Goal: Find specific page/section: Find specific page/section

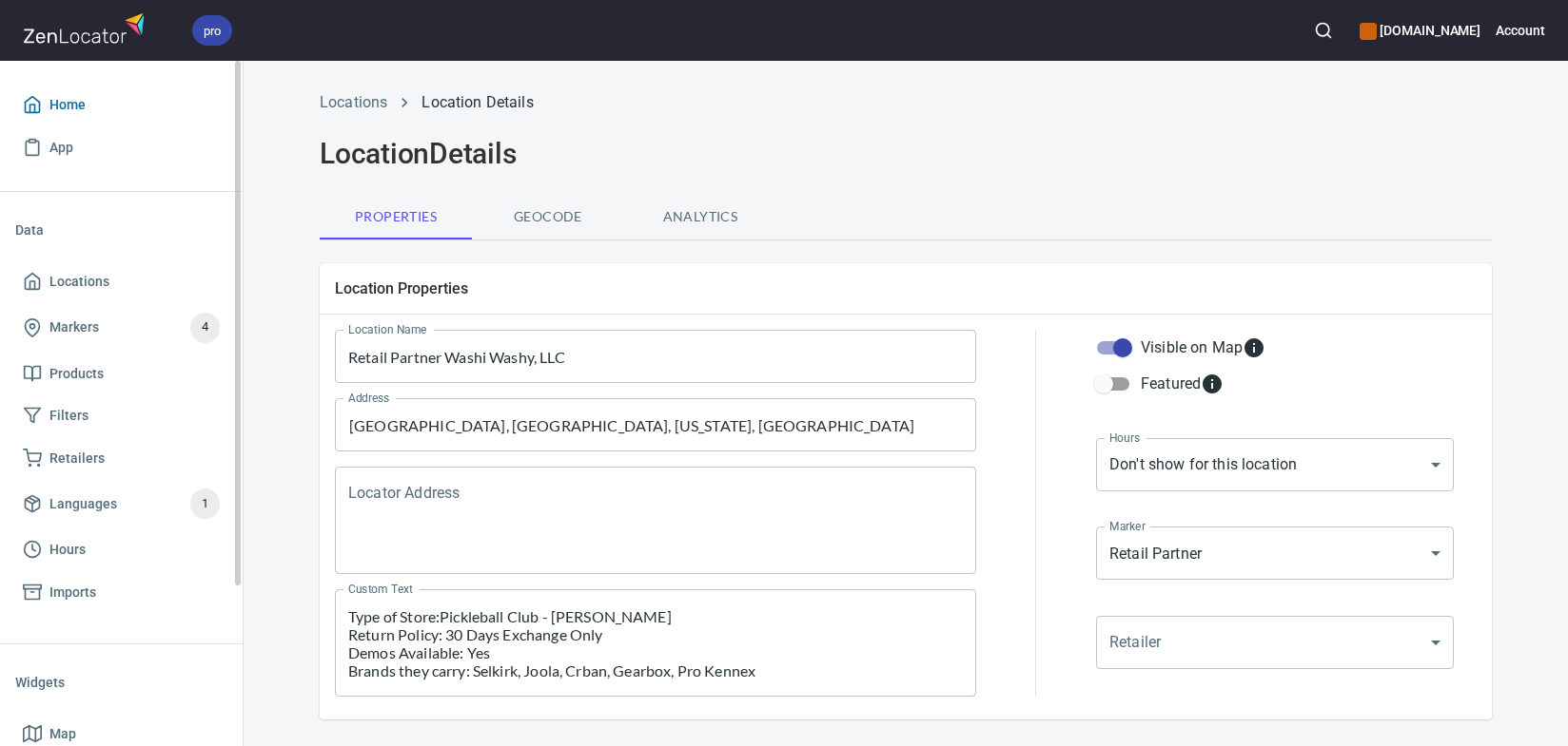
click at [87, 91] on link "Home" at bounding box center [122, 105] width 212 height 43
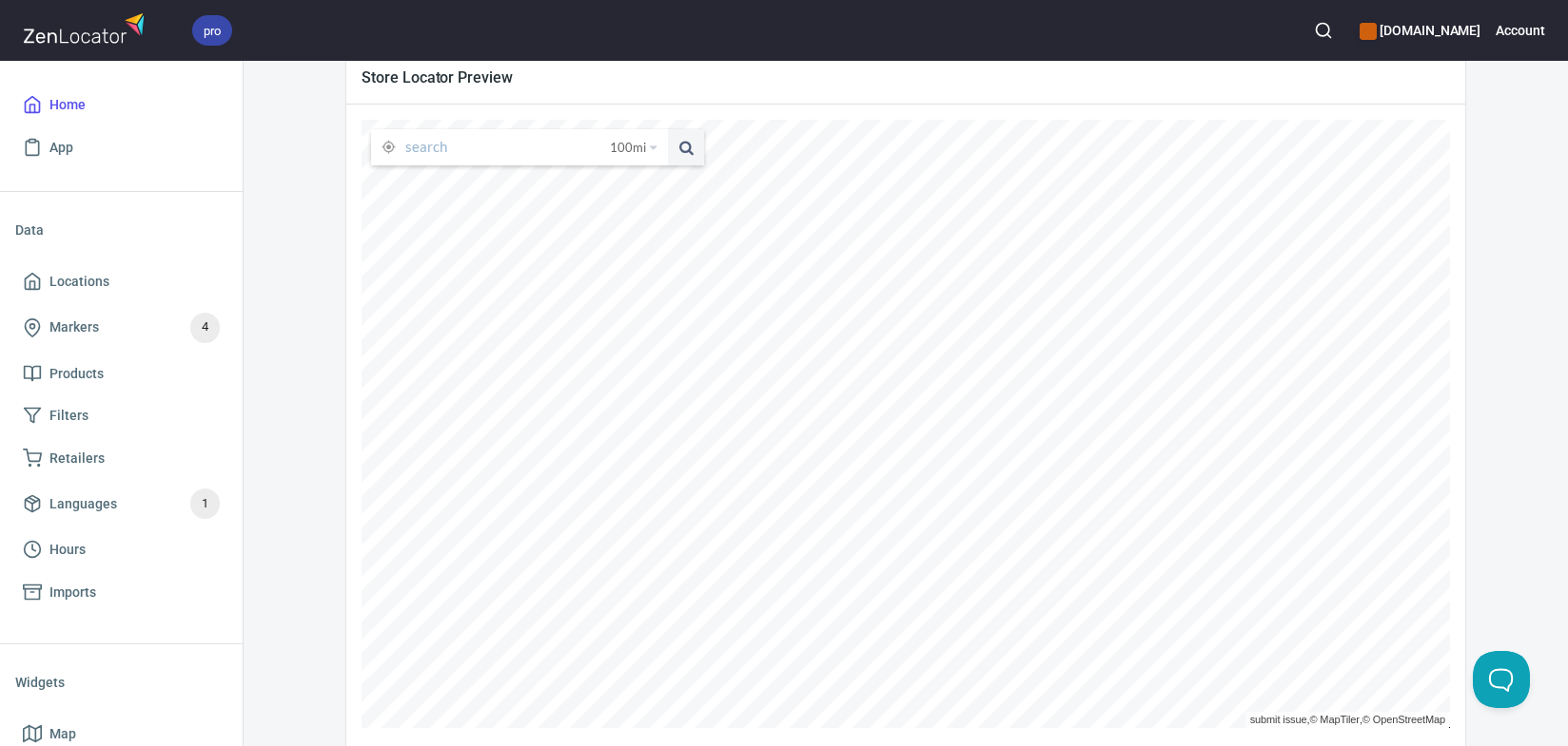
scroll to position [357, 0]
click at [864, 74] on div "Store Locator Preview 100 mi 25 miles 50 miles 100 miles 150 miles submit issue…" at bounding box center [905, 400] width 1119 height 698
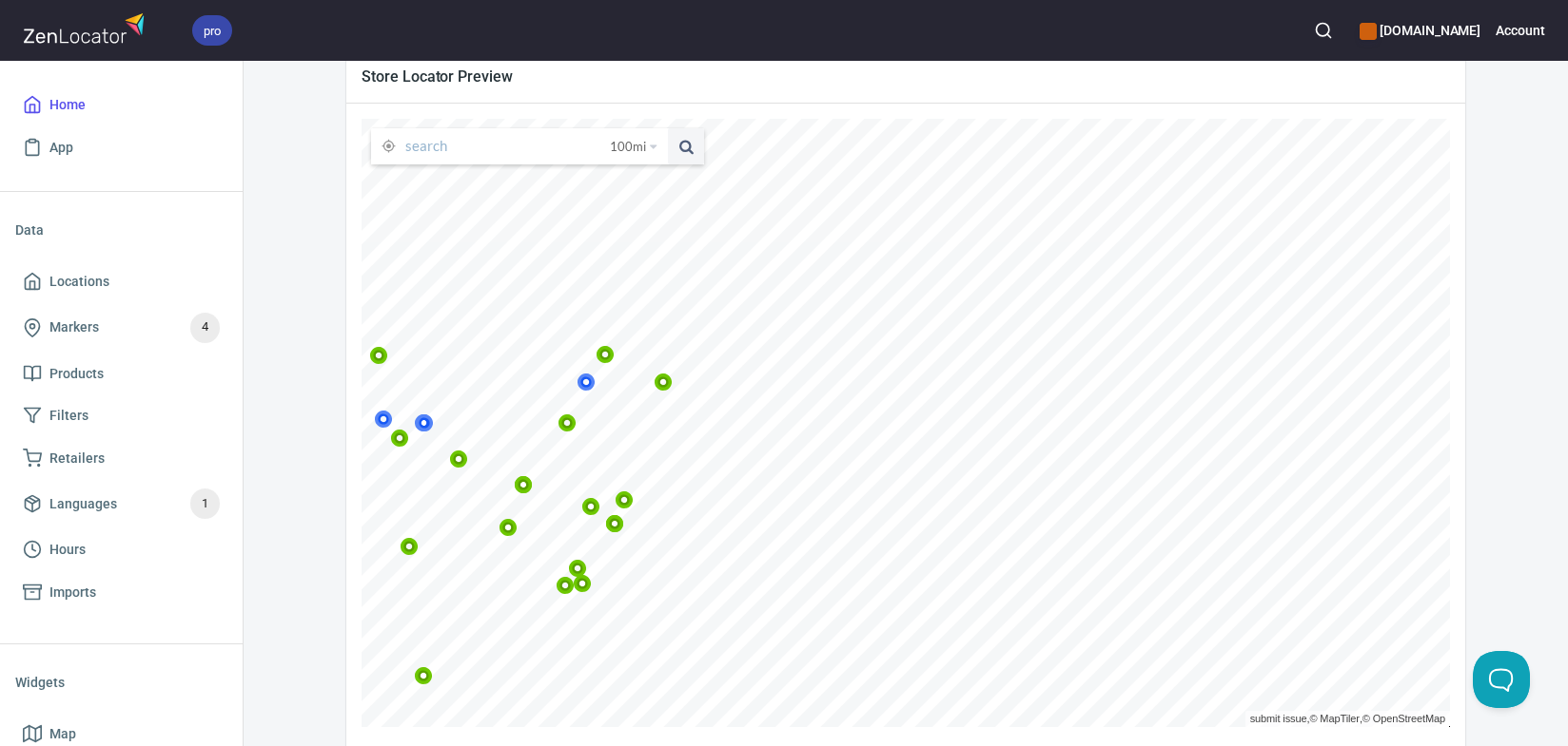
click at [277, 296] on icon at bounding box center [271, 297] width 12 height 12
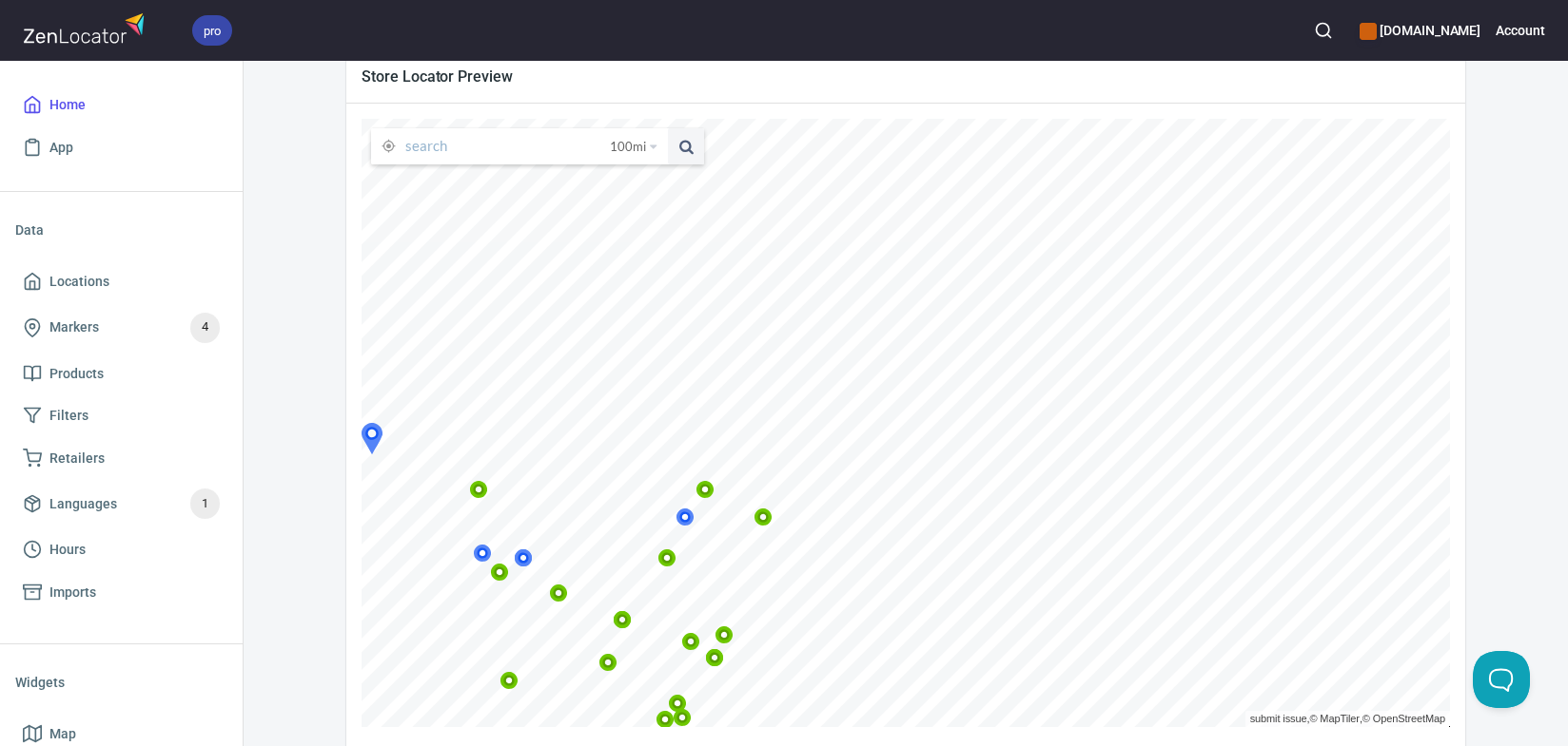
click at [489, 550] on icon at bounding box center [483, 553] width 12 height 12
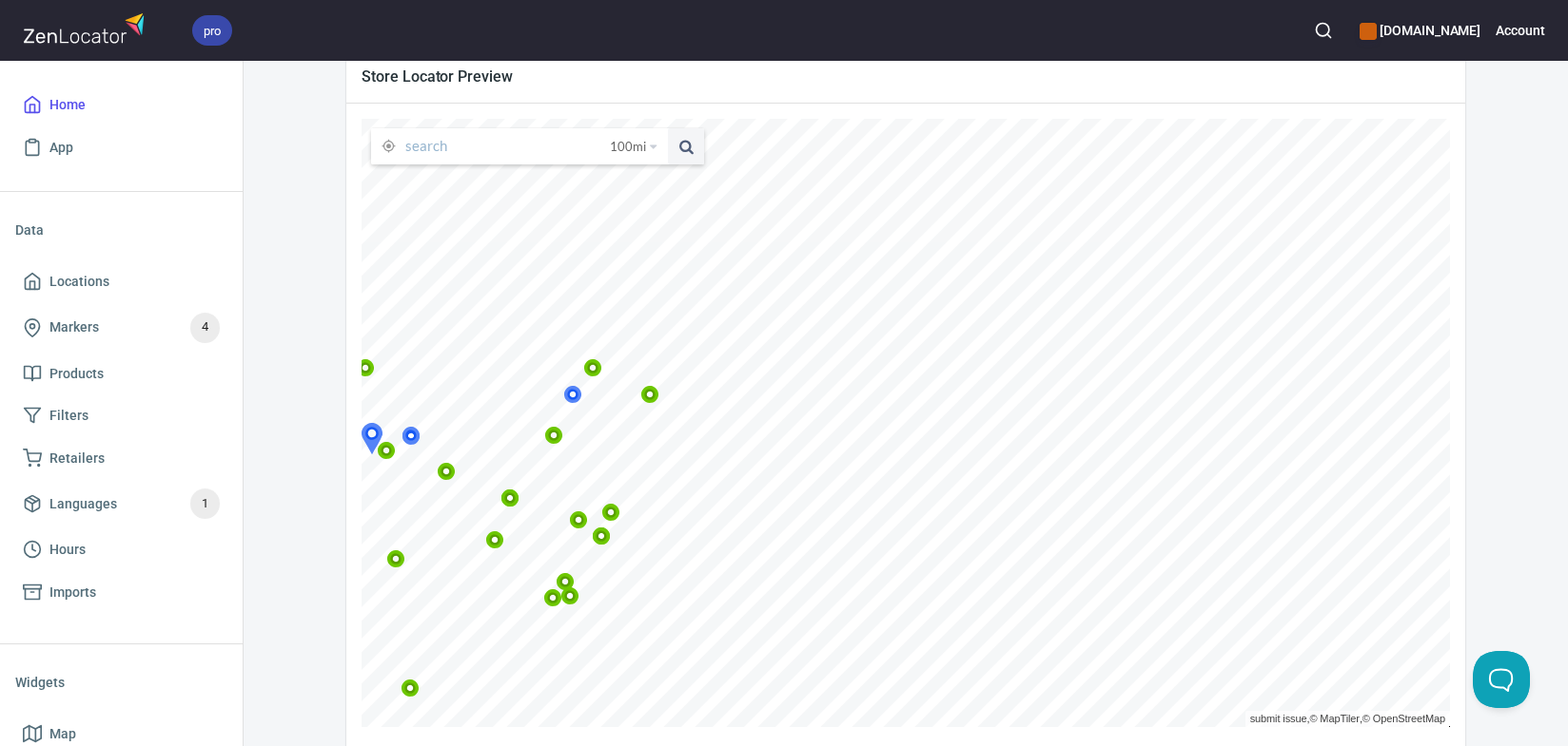
click at [421, 440] on icon at bounding box center [411, 435] width 19 height 19
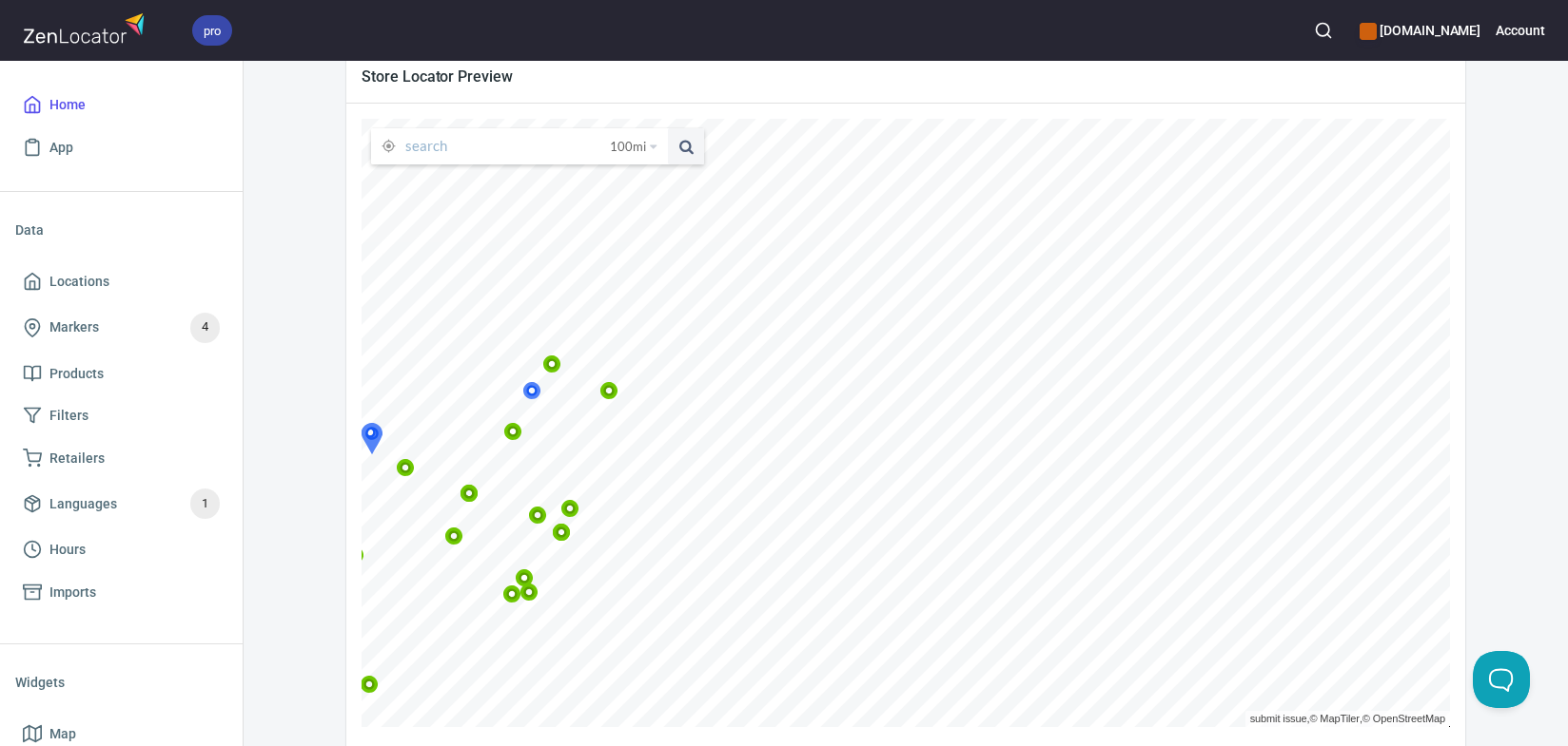
click at [539, 388] on icon at bounding box center [533, 391] width 12 height 12
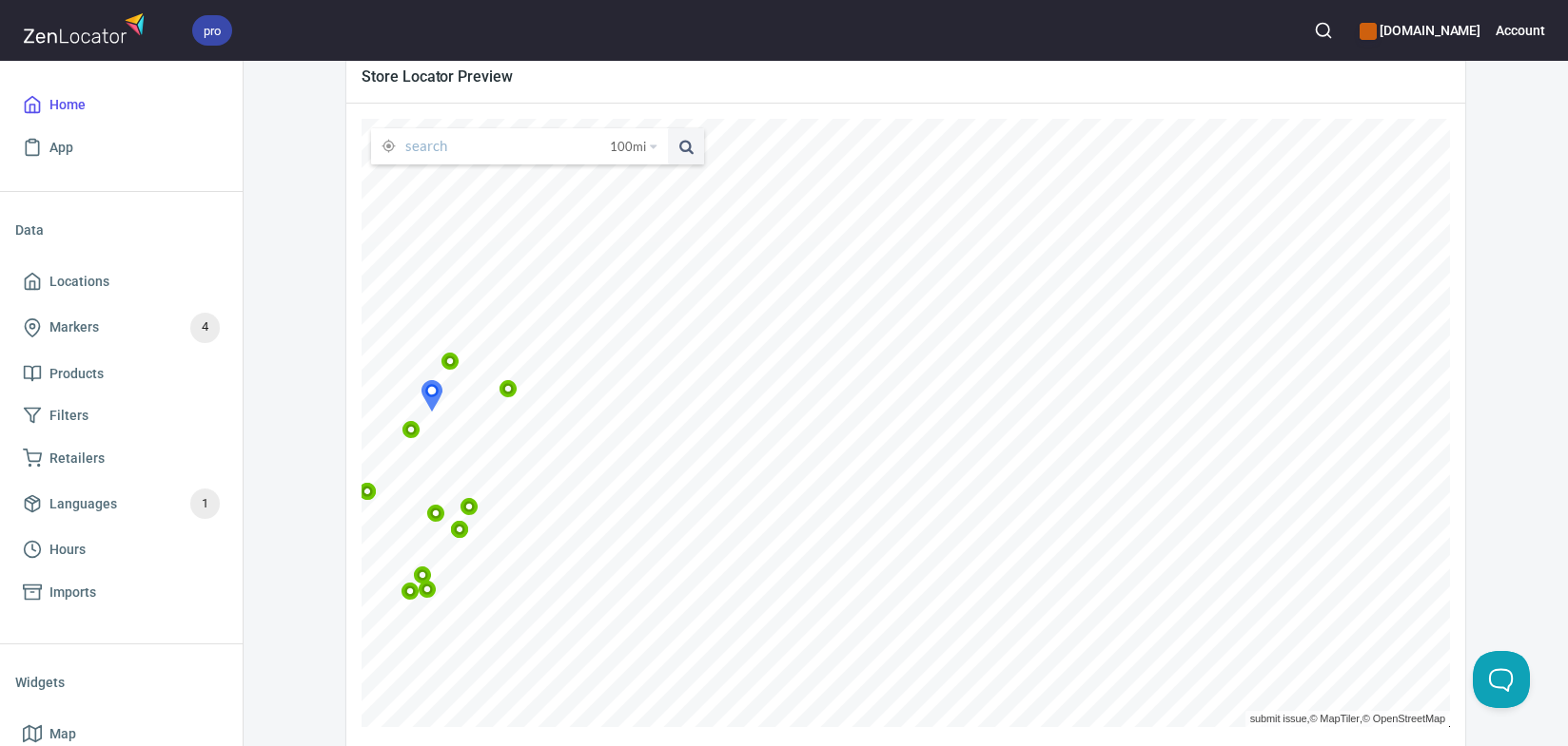
click at [233, 367] on icon at bounding box center [224, 361] width 19 height 19
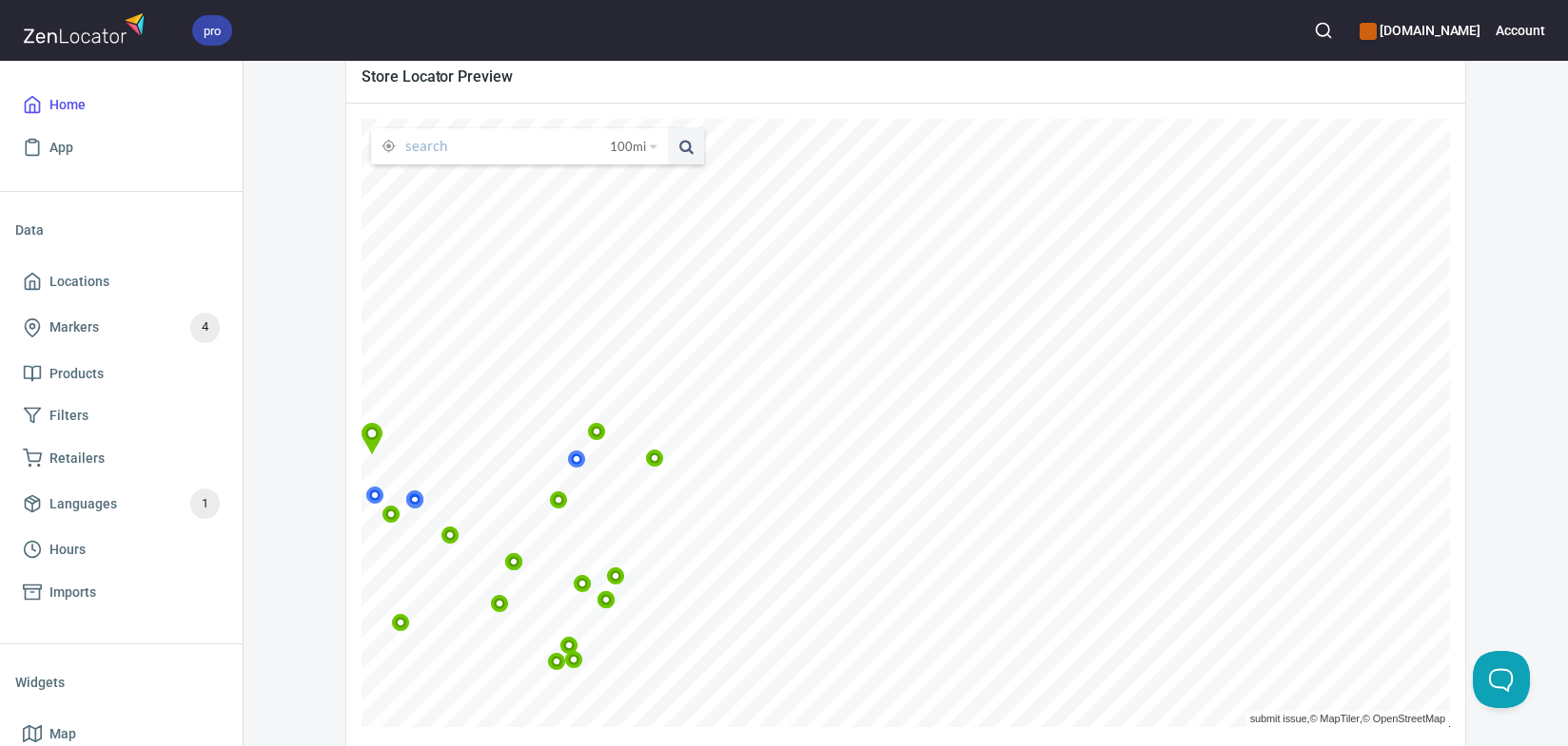
click at [398, 511] on icon at bounding box center [392, 514] width 12 height 12
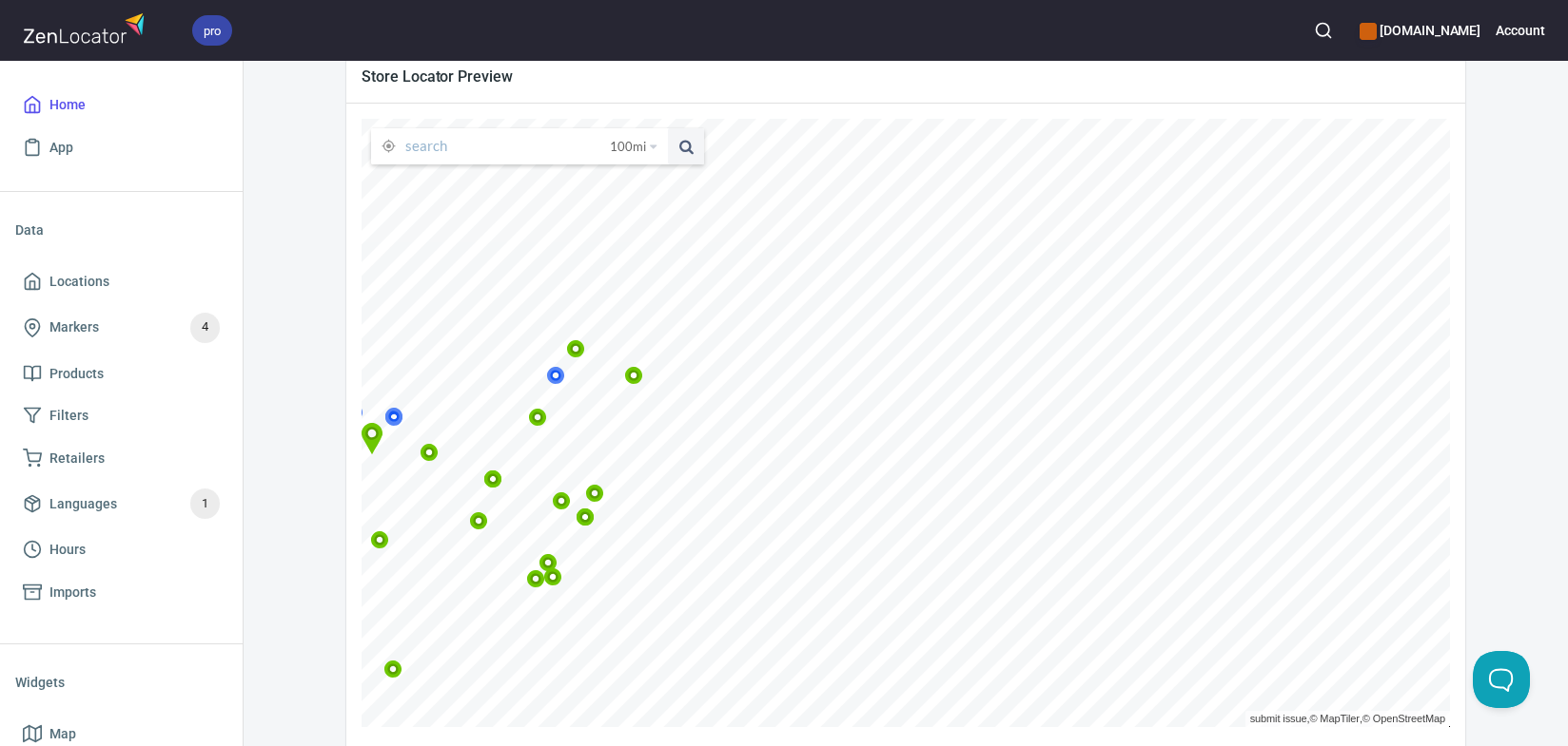
click at [439, 451] on icon at bounding box center [430, 453] width 19 height 19
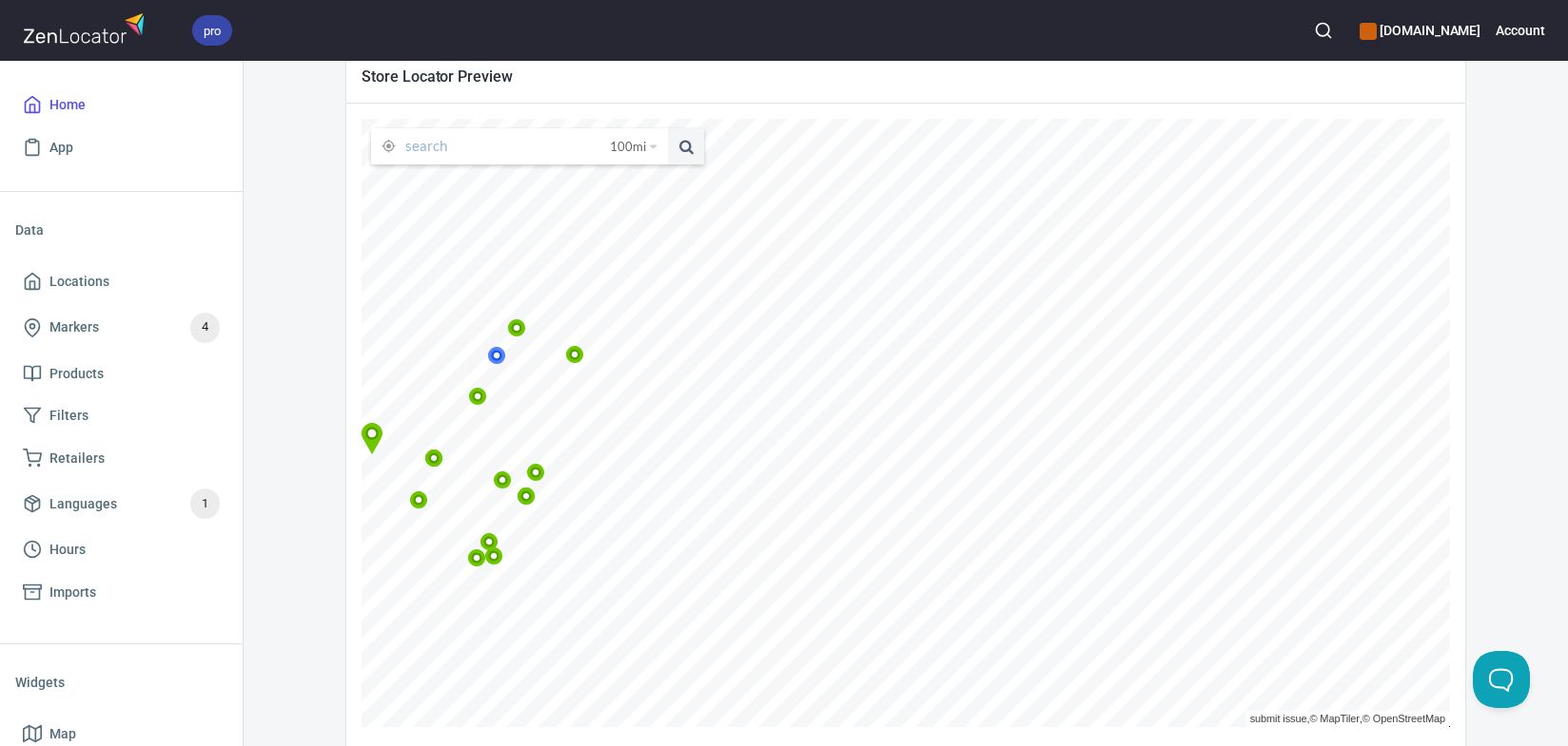
click at [330, 519] on icon at bounding box center [321, 519] width 19 height 19
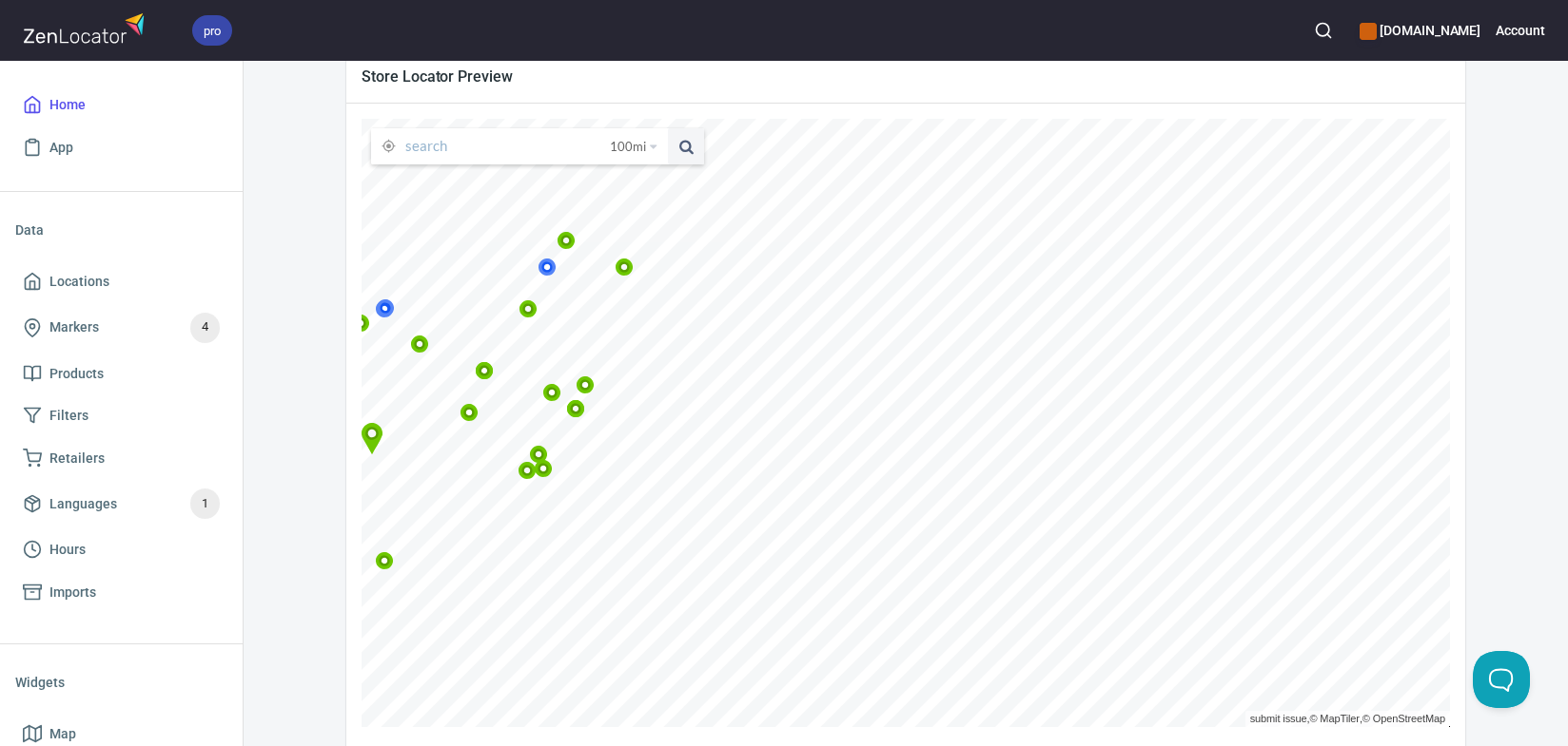
click at [394, 563] on icon at bounding box center [385, 561] width 19 height 19
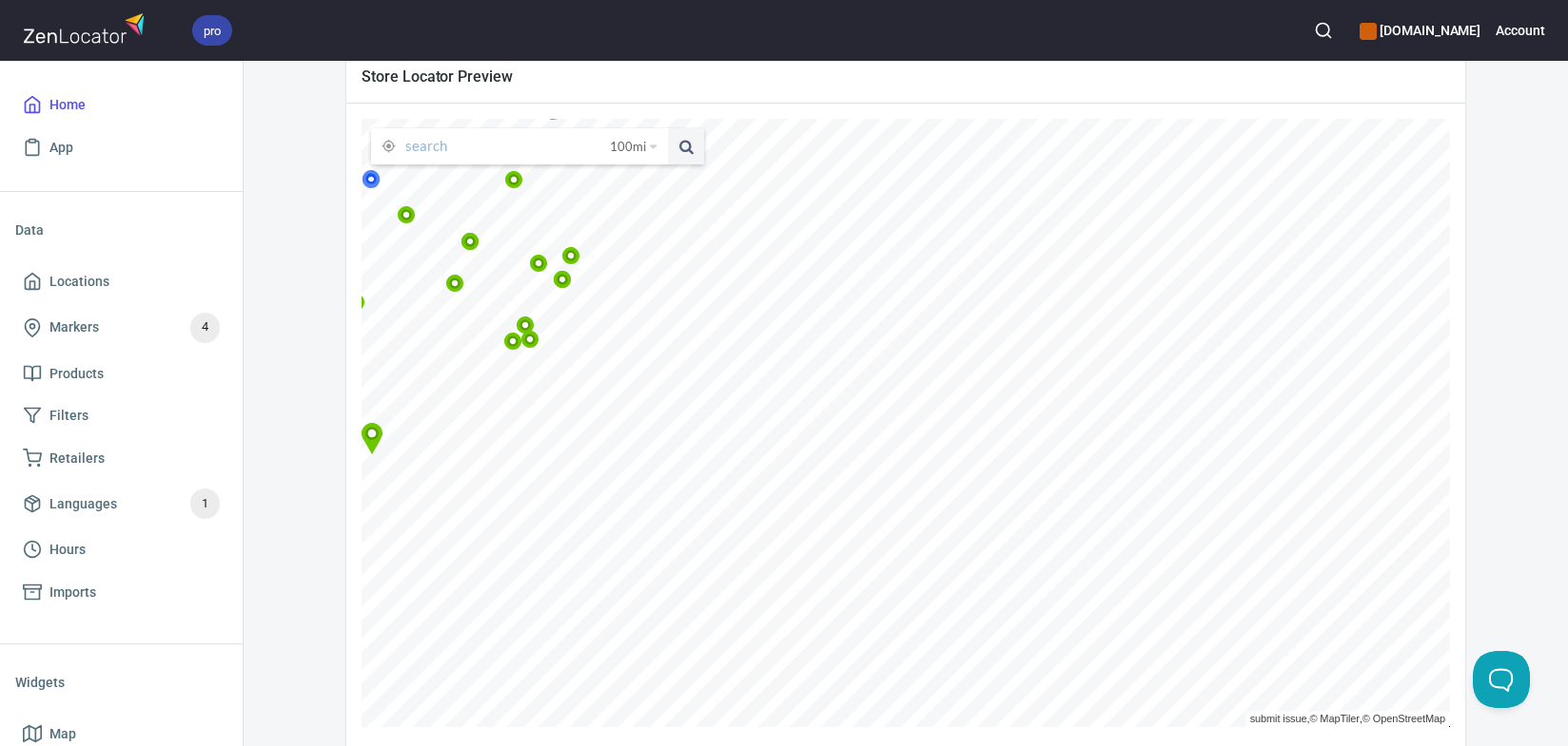
scroll to position [356, 0]
click at [462, 287] on icon at bounding box center [456, 284] width 12 height 12
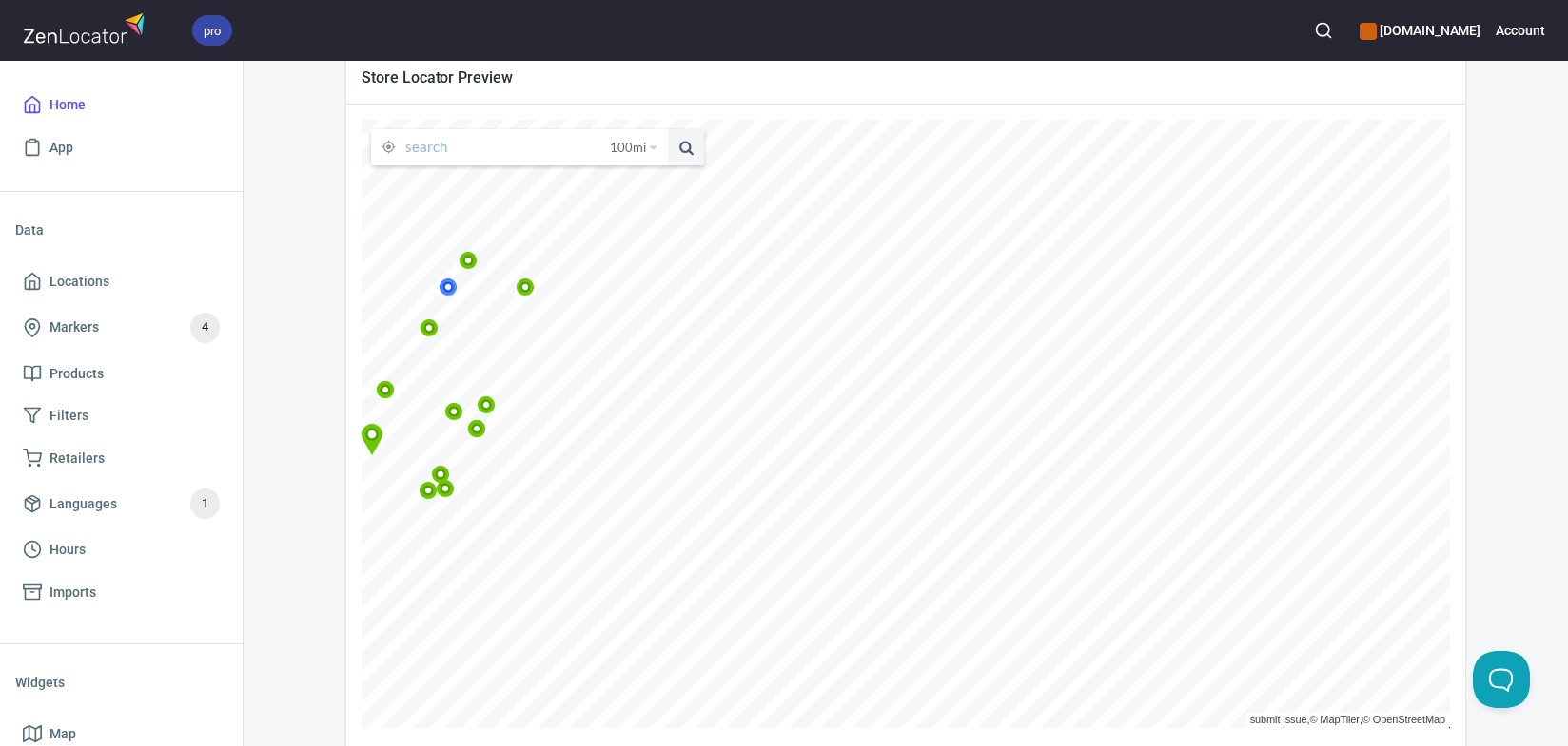
click at [395, 391] on icon at bounding box center [386, 391] width 19 height 19
click at [382, 435] on icon at bounding box center [371, 439] width 20 height 31
click at [382, 431] on icon at bounding box center [371, 439] width 20 height 31
click at [382, 430] on icon at bounding box center [371, 439] width 20 height 31
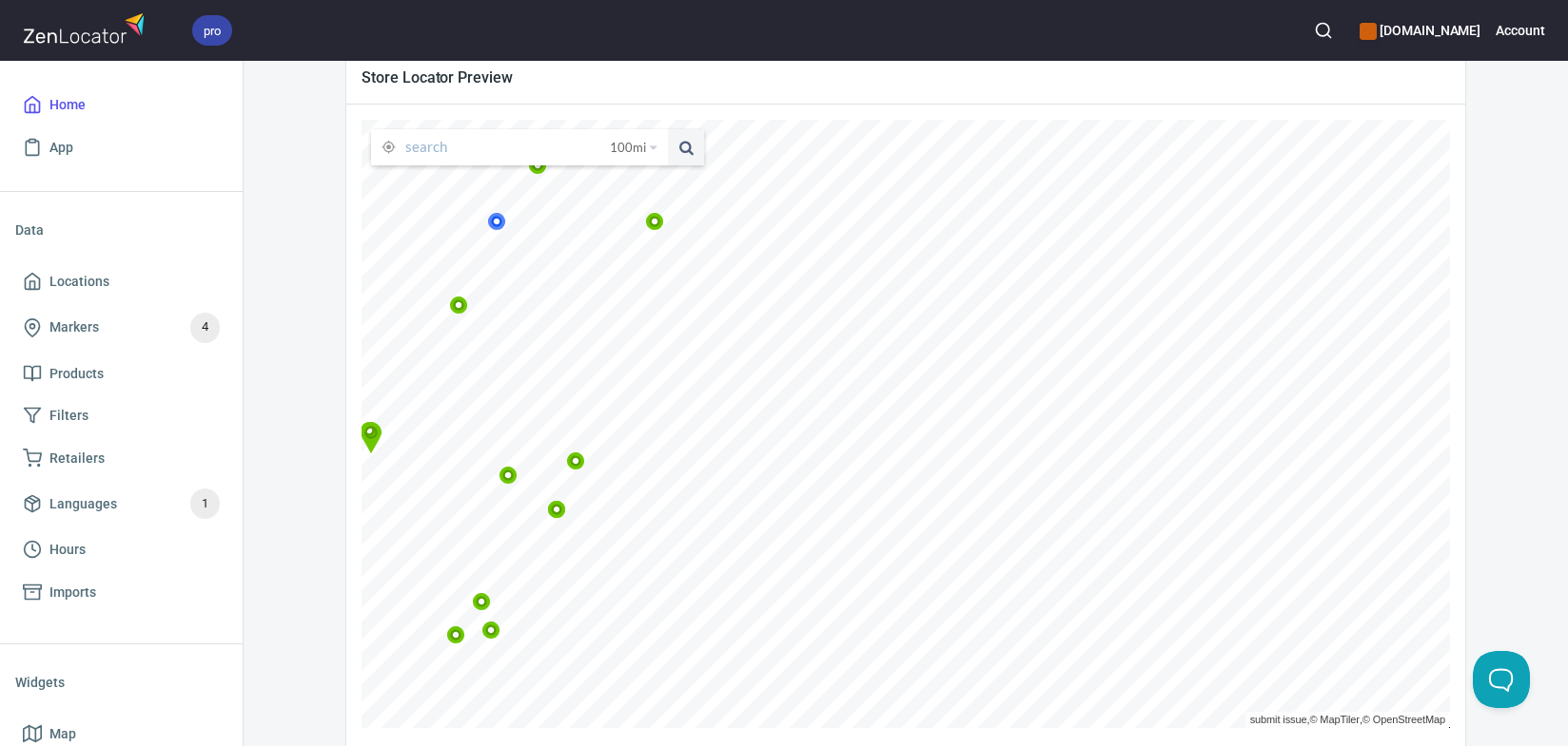
click at [345, 519] on icon at bounding box center [340, 517] width 12 height 12
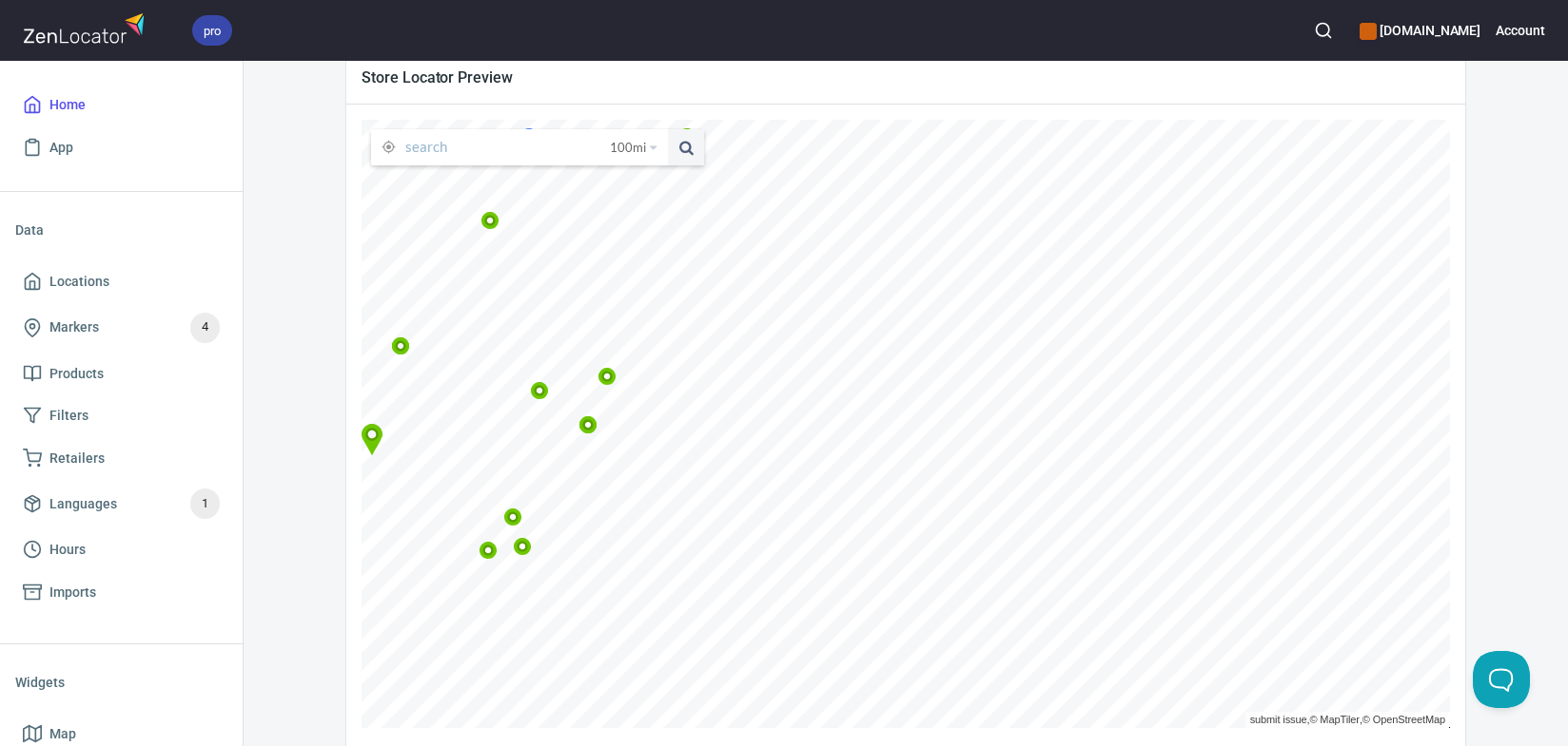
click at [495, 554] on icon at bounding box center [489, 550] width 12 height 12
click at [402, 395] on icon at bounding box center [396, 399] width 12 height 12
click at [386, 459] on icon at bounding box center [381, 463] width 12 height 12
click at [397, 276] on icon at bounding box center [388, 278] width 19 height 19
click at [425, 463] on icon at bounding box center [420, 467] width 12 height 12
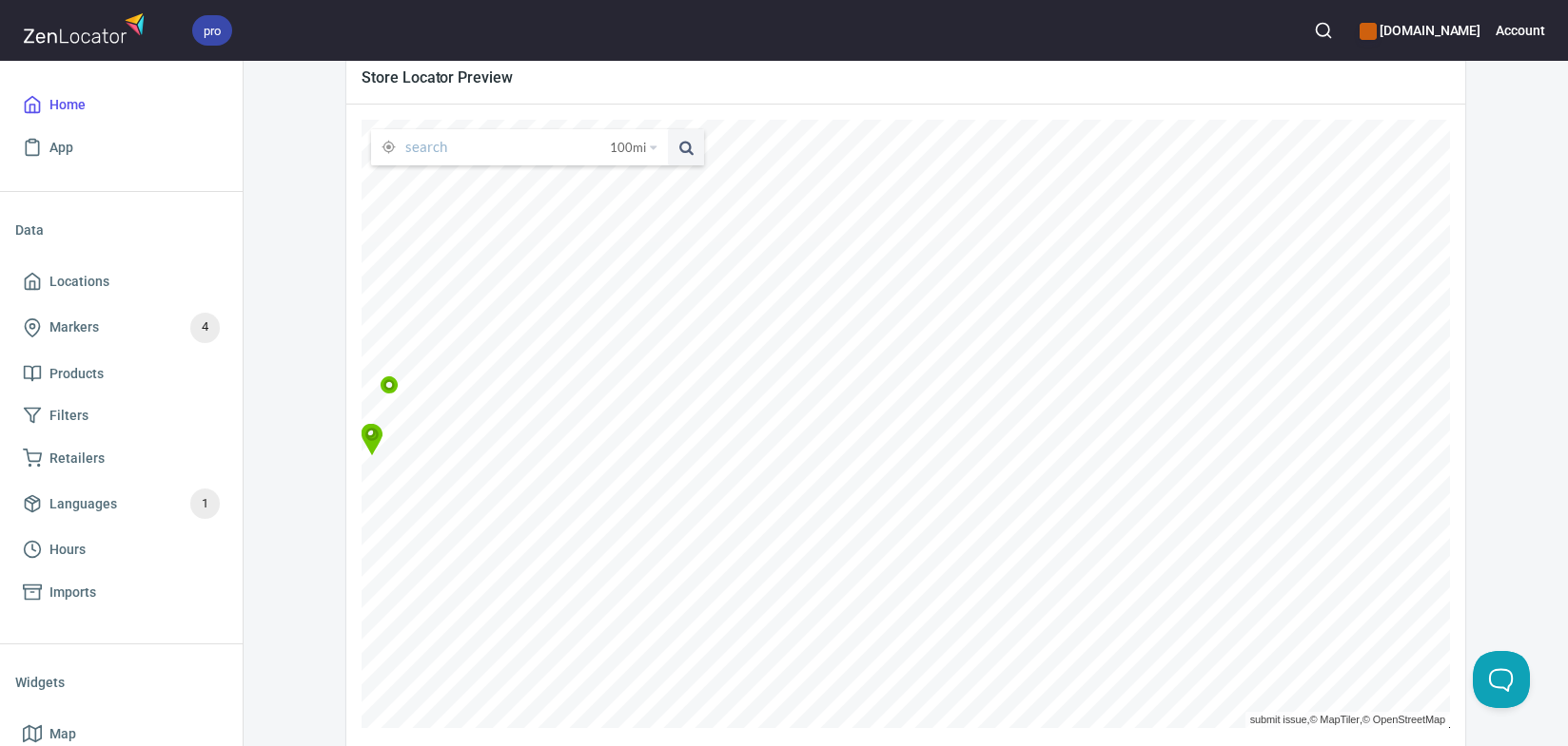
click at [399, 377] on icon at bounding box center [390, 386] width 19 height 19
click at [266, 427] on icon at bounding box center [257, 428] width 19 height 19
click at [459, 292] on icon at bounding box center [449, 294] width 19 height 19
click at [498, 488] on icon at bounding box center [488, 488] width 19 height 19
